Goal: Ask a question

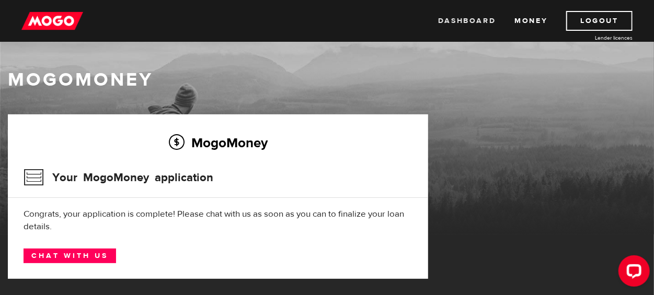
click at [472, 20] on link "Dashboard" at bounding box center [466, 21] width 57 height 20
click at [112, 178] on h3 "Your MogoMoney application" at bounding box center [119, 177] width 190 height 27
click at [77, 255] on link "Chat with us" at bounding box center [70, 256] width 92 height 15
click at [110, 174] on h3 "Your MogoMoney application" at bounding box center [119, 177] width 190 height 27
click at [33, 177] on h3 "Your MogoMoney application" at bounding box center [119, 177] width 190 height 27
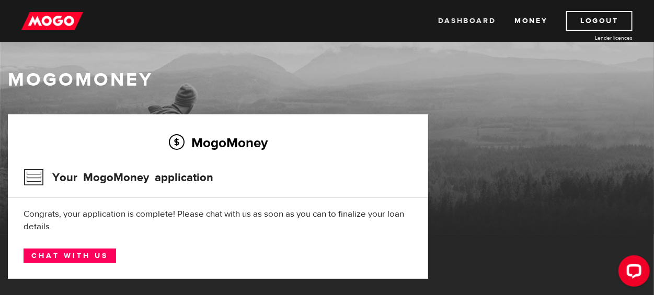
click at [484, 17] on link "Dashboard" at bounding box center [466, 21] width 57 height 20
click at [592, 17] on link "Logout" at bounding box center [599, 21] width 66 height 20
